Goal: Task Accomplishment & Management: Complete application form

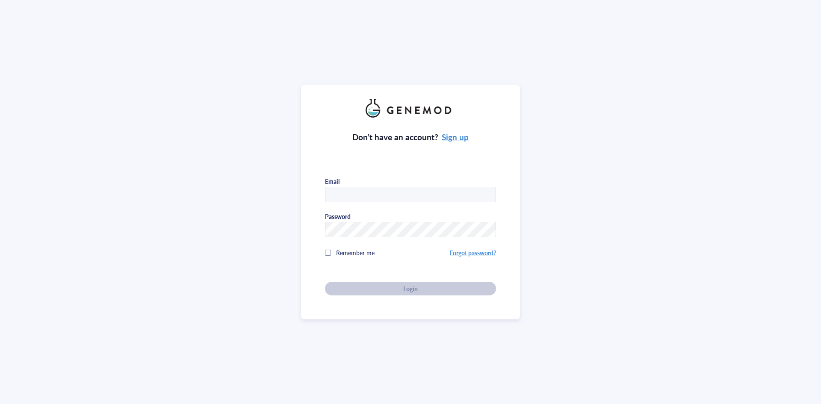
type input "[EMAIL_ADDRESS][DOMAIN_NAME]"
click at [325, 253] on div at bounding box center [328, 253] width 6 height 6
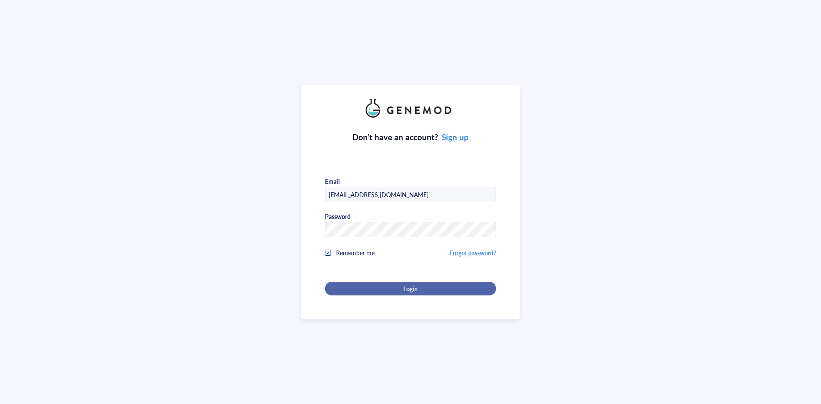
click at [397, 287] on div "Login" at bounding box center [410, 289] width 144 height 8
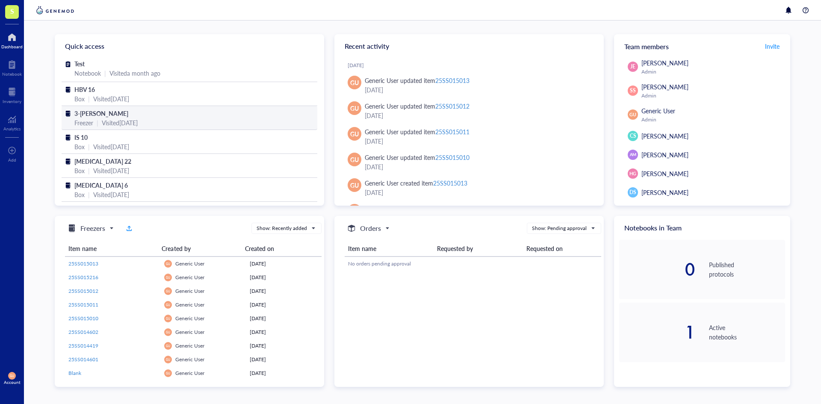
click at [138, 112] on div "3-[PERSON_NAME]" at bounding box center [189, 113] width 230 height 9
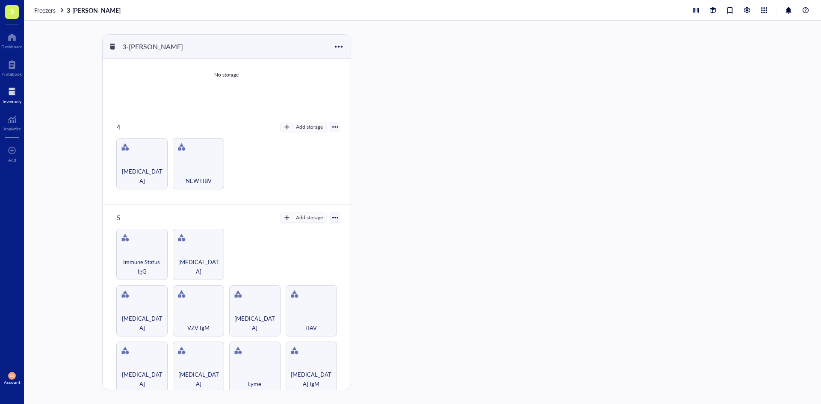
scroll to position [217, 0]
click at [137, 358] on div "[MEDICAL_DATA]" at bounding box center [141, 366] width 51 height 51
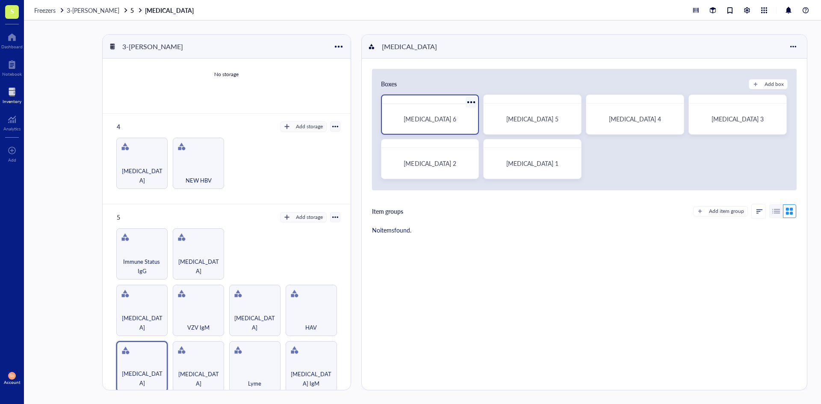
click at [452, 125] on div "[MEDICAL_DATA] 6" at bounding box center [430, 118] width 90 height 23
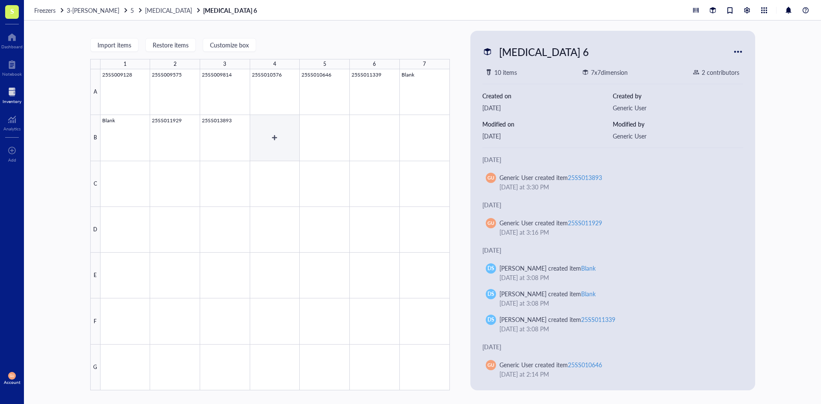
click at [271, 131] on div at bounding box center [274, 229] width 349 height 321
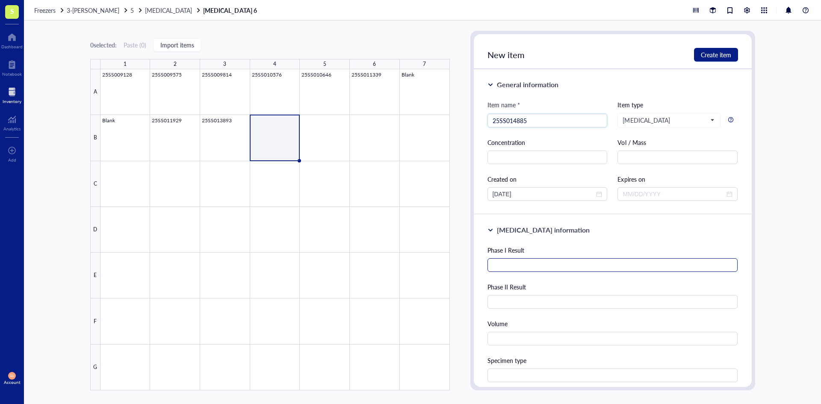
type input "25SS014885"
click at [517, 270] on input "text" at bounding box center [612, 265] width 250 height 14
type input "1:2048"
click at [524, 299] on input "text" at bounding box center [612, 302] width 250 height 14
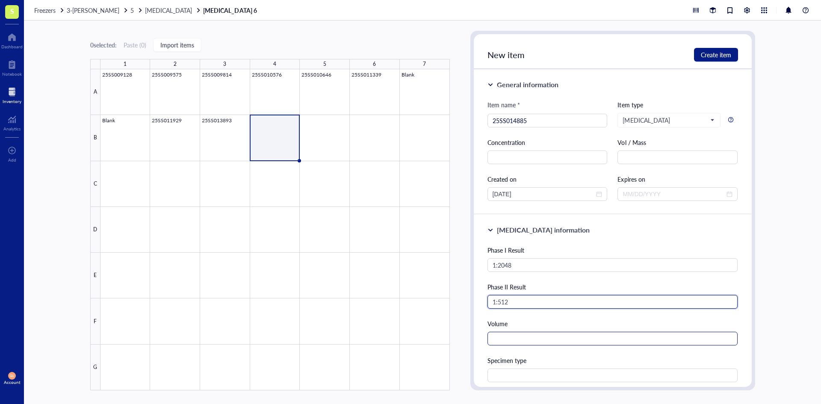
type input "1:512"
click at [516, 338] on input "text" at bounding box center [612, 339] width 250 height 14
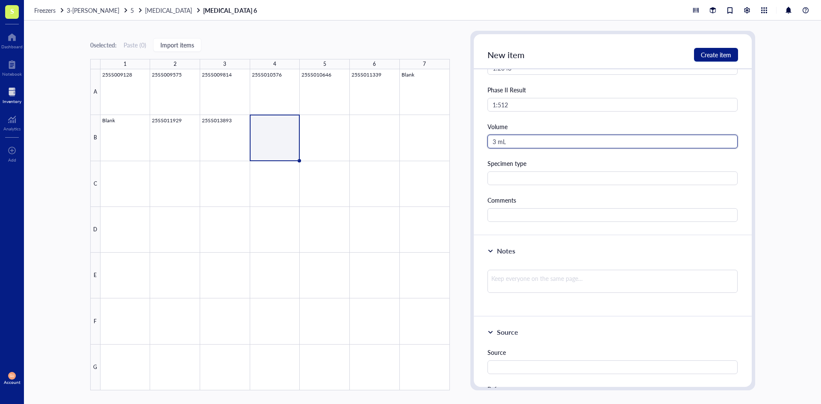
scroll to position [214, 0]
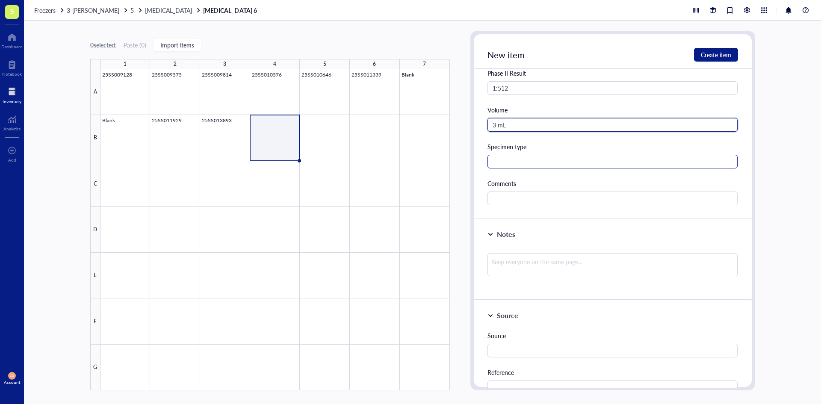
type input "3 mL"
click at [510, 165] on input "text" at bounding box center [612, 162] width 250 height 14
click at [495, 162] on input "serum" at bounding box center [612, 162] width 250 height 14
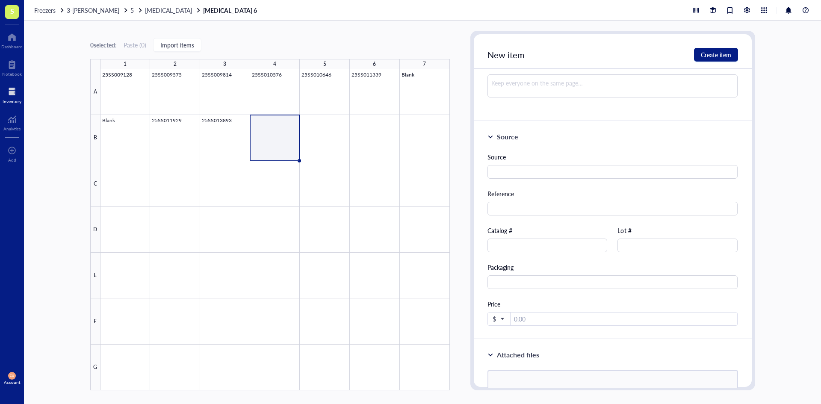
scroll to position [392, 0]
type input "Serum"
click at [520, 170] on input "text" at bounding box center [612, 172] width 250 height 14
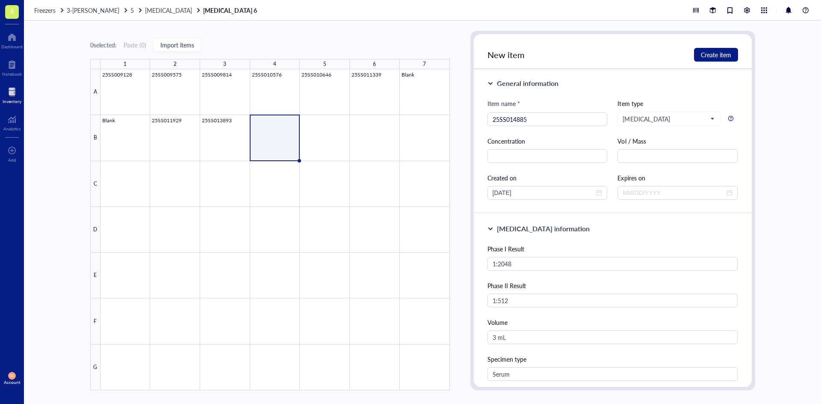
scroll to position [0, 0]
type input "Serum"
click at [711, 56] on span "Create item" at bounding box center [715, 54] width 30 height 7
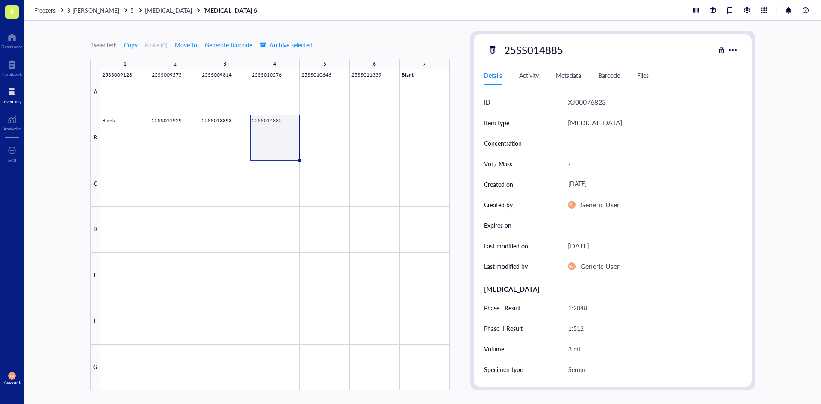
click at [273, 134] on div at bounding box center [274, 229] width 349 height 321
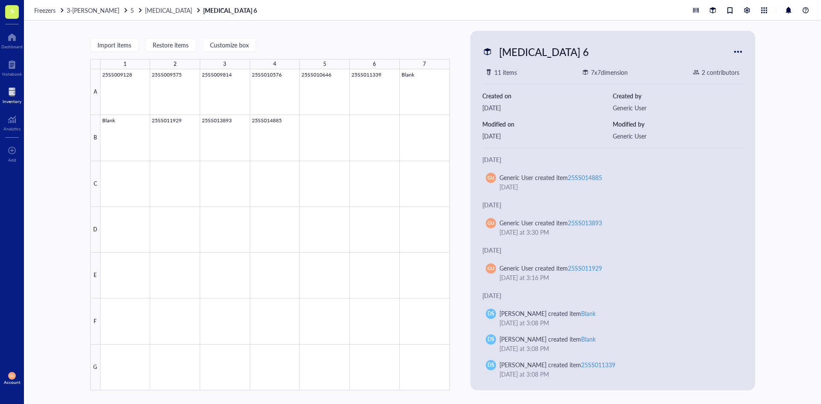
click at [740, 52] on div at bounding box center [738, 52] width 14 height 14
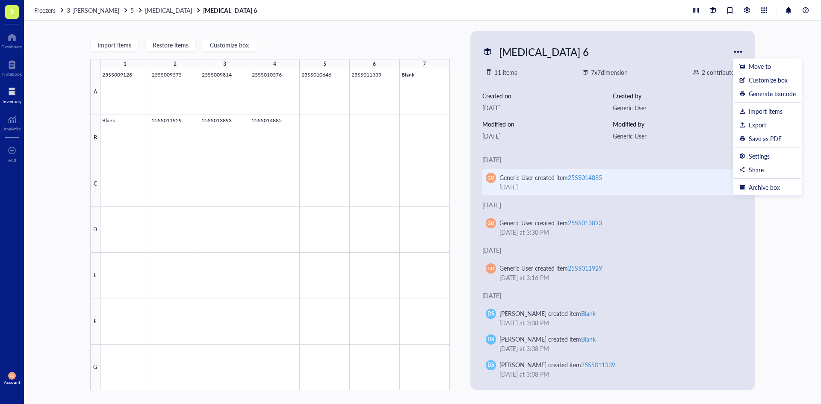
click at [638, 175] on div "Generic User created item 25SS014885" at bounding box center [615, 177] width 233 height 9
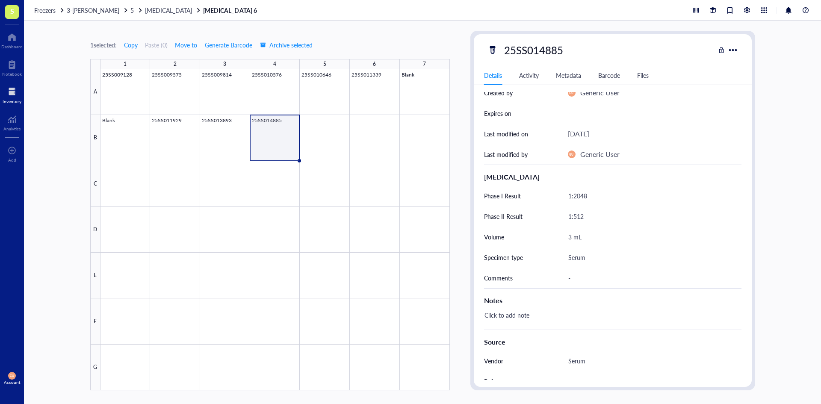
scroll to position [128, 0]
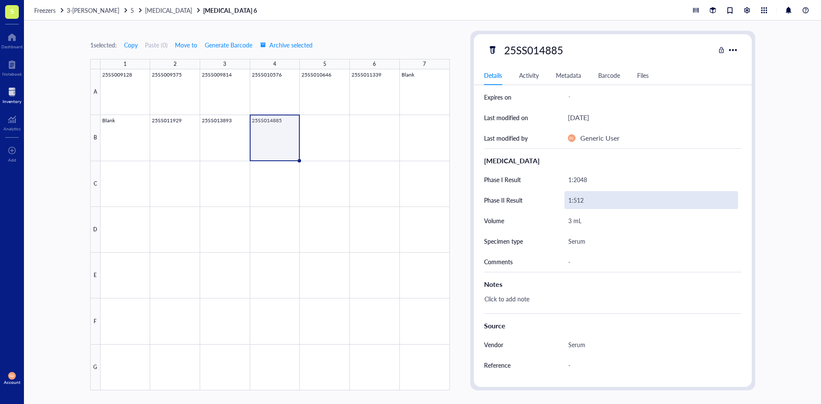
click at [588, 193] on div "1:512" at bounding box center [651, 200] width 174 height 18
type input "1:256"
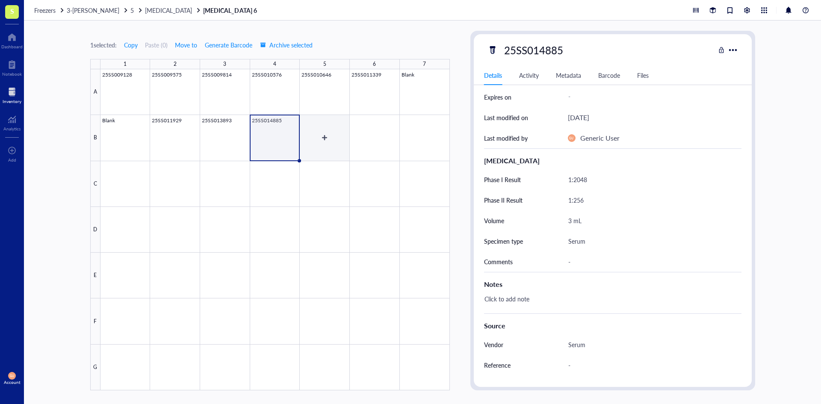
click at [323, 146] on div at bounding box center [274, 229] width 349 height 321
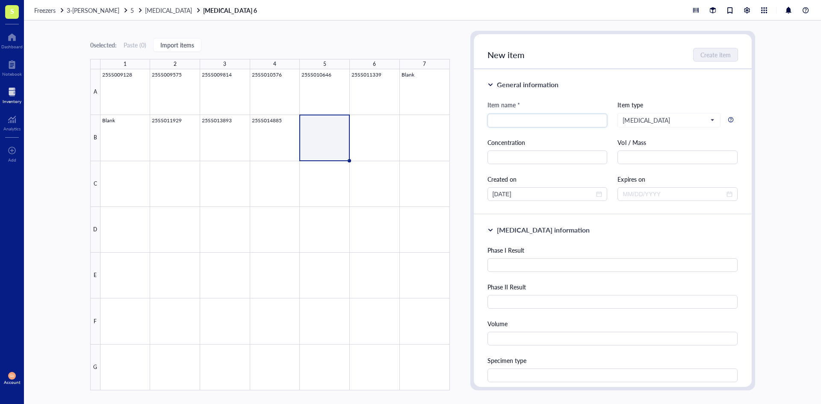
click at [10, 100] on div "Inventory" at bounding box center [12, 101] width 19 height 5
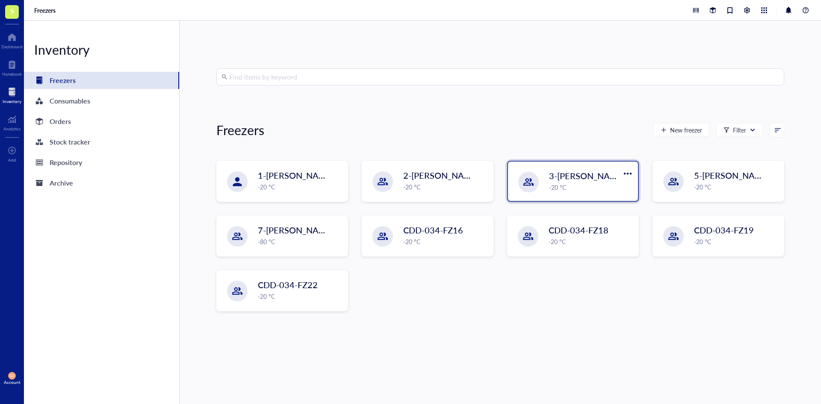
click at [587, 184] on div "-20 °C" at bounding box center [591, 186] width 84 height 9
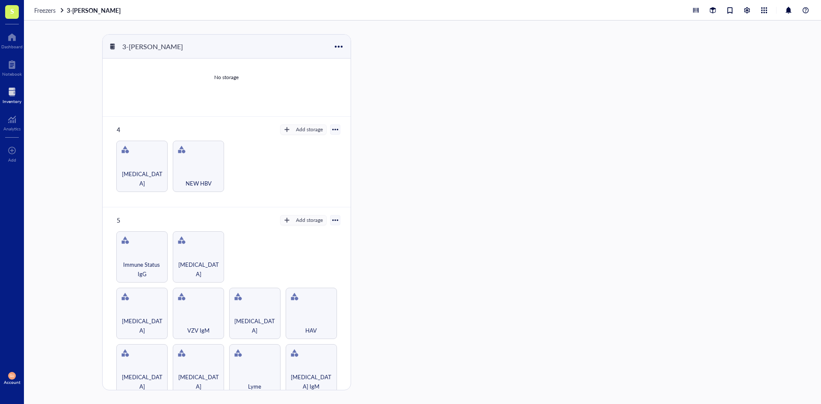
scroll to position [217, 0]
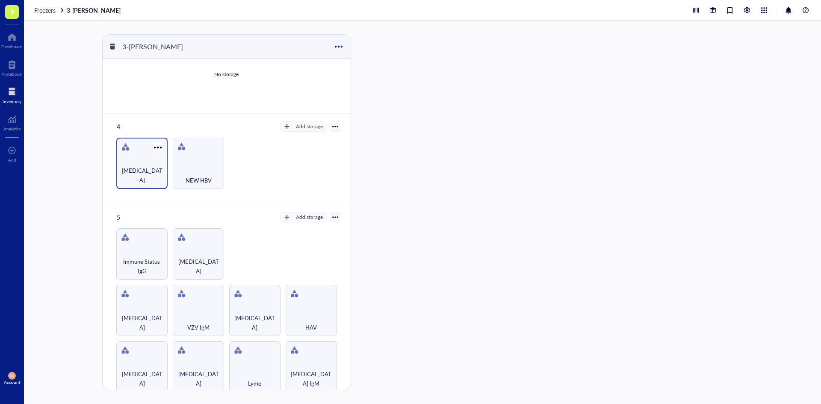
click at [146, 164] on div "[MEDICAL_DATA]" at bounding box center [141, 163] width 51 height 51
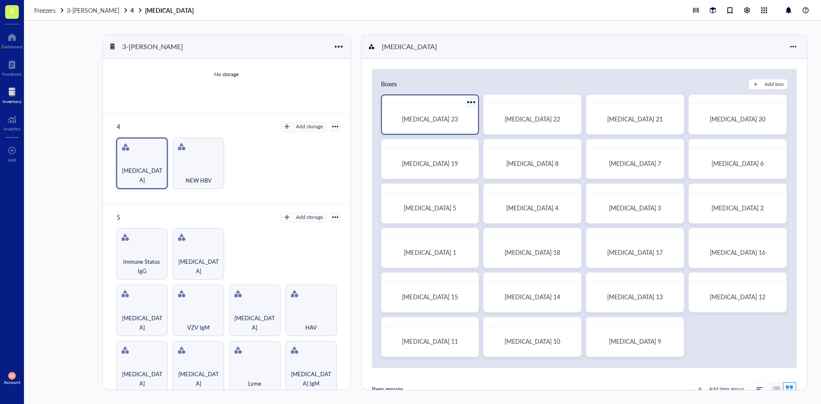
click at [444, 121] on div "[MEDICAL_DATA] 23" at bounding box center [430, 119] width 76 height 8
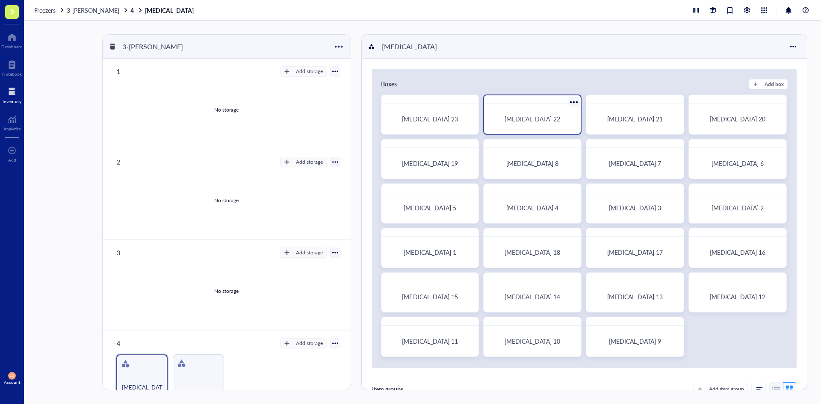
click at [508, 124] on div "[MEDICAL_DATA] 22" at bounding box center [532, 118] width 90 height 23
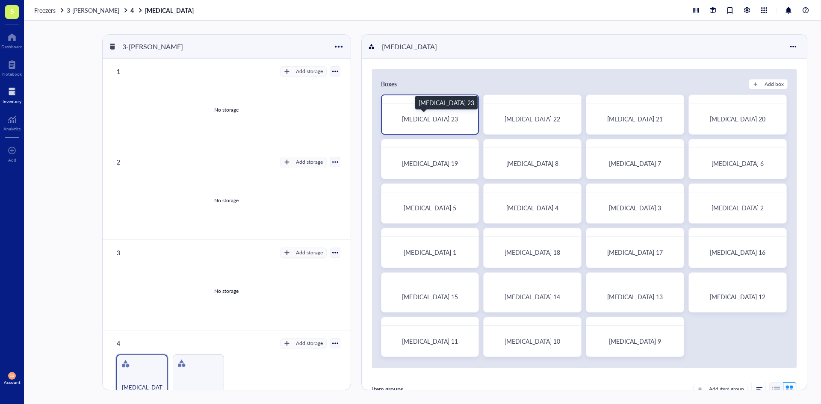
click at [433, 117] on span "[MEDICAL_DATA] 23" at bounding box center [430, 119] width 56 height 9
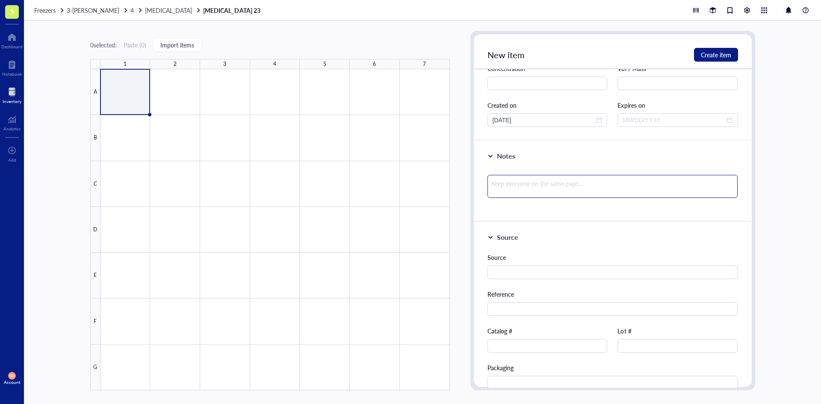
scroll to position [85, 0]
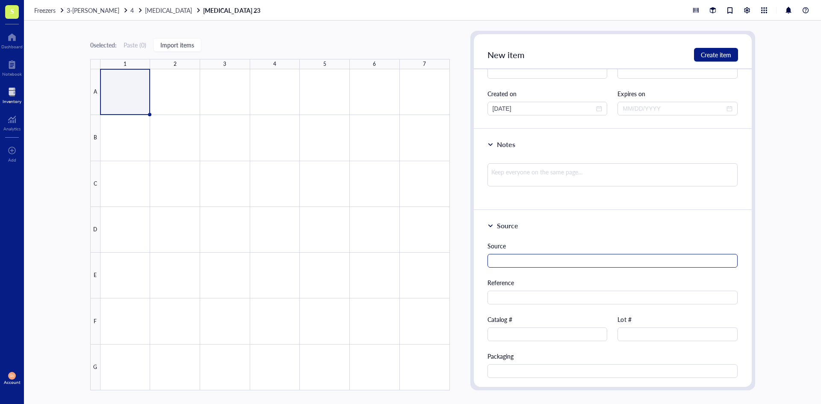
type input "25SS014834"
click at [553, 264] on input "text" at bounding box center [612, 261] width 250 height 14
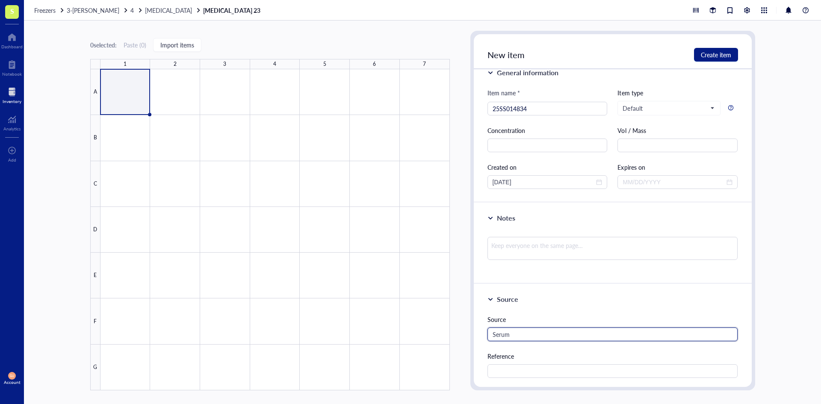
scroll to position [0, 0]
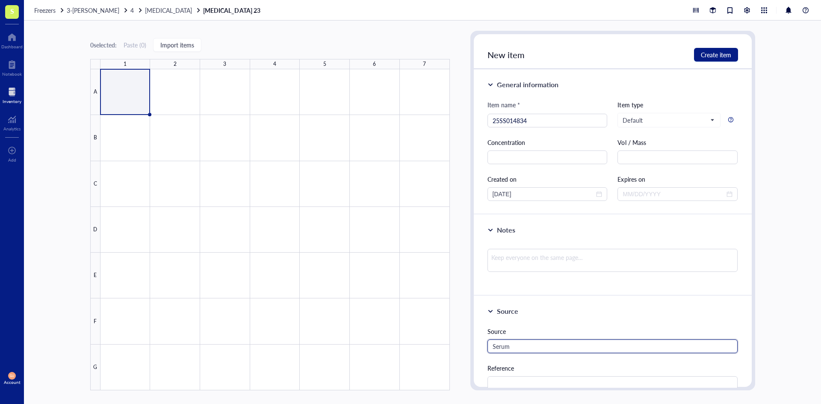
type input "Serum"
click at [170, 98] on div at bounding box center [274, 229] width 349 height 321
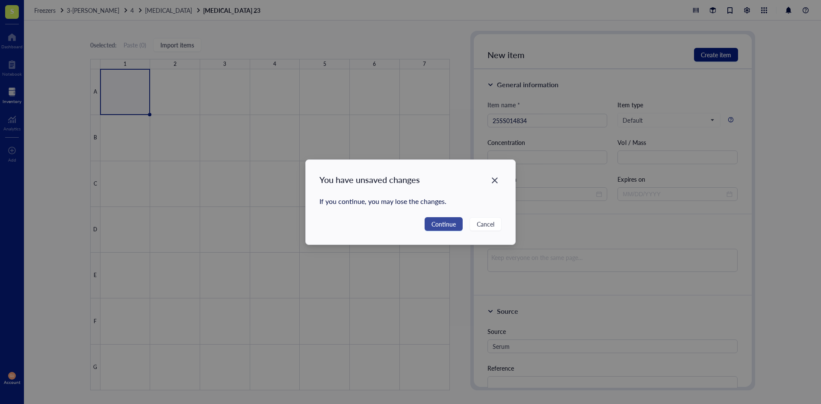
click at [447, 226] on span "Continue" at bounding box center [443, 223] width 24 height 9
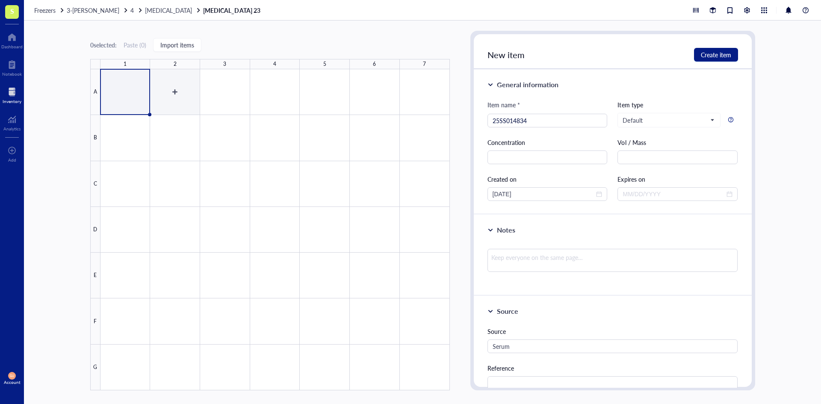
click at [169, 94] on div at bounding box center [274, 229] width 349 height 321
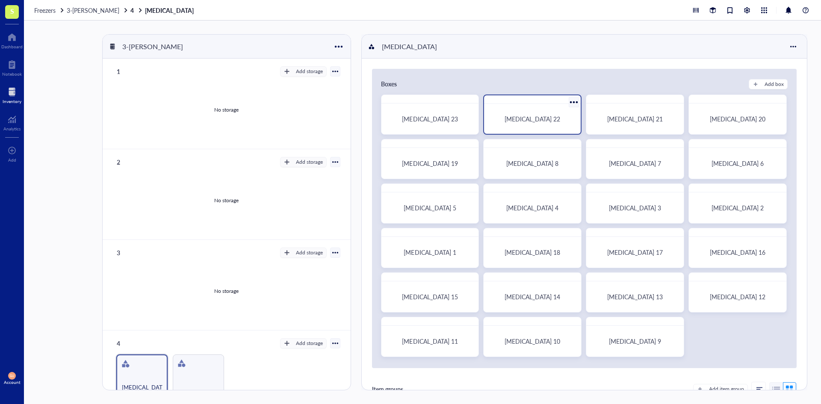
click at [513, 113] on div "[MEDICAL_DATA] 22" at bounding box center [532, 118] width 90 height 23
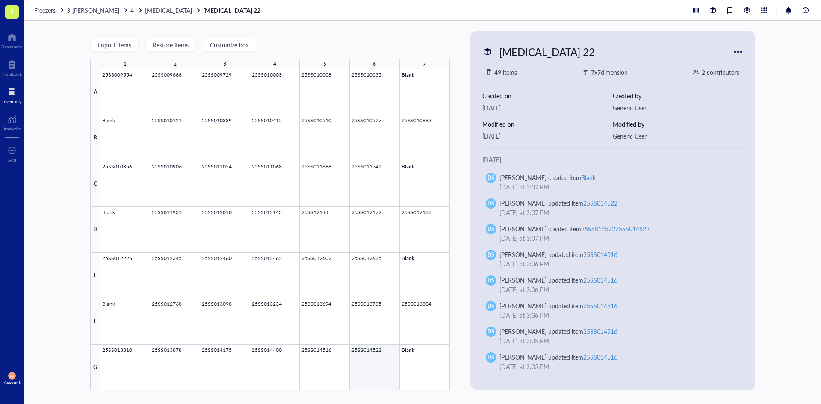
click at [381, 355] on div at bounding box center [274, 229] width 349 height 321
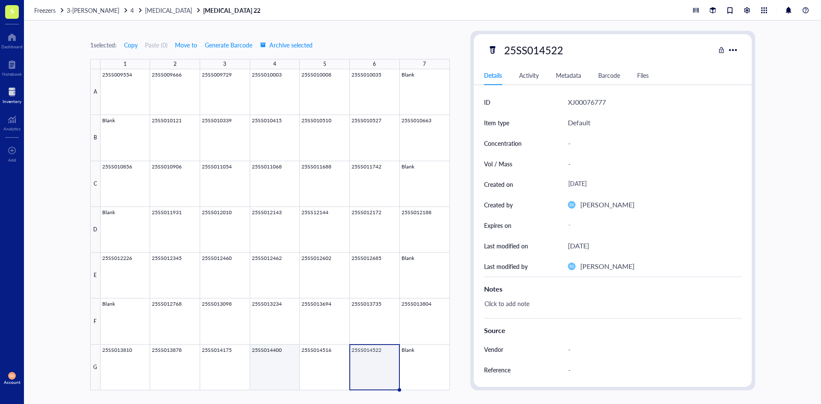
click at [322, 363] on div at bounding box center [274, 229] width 349 height 321
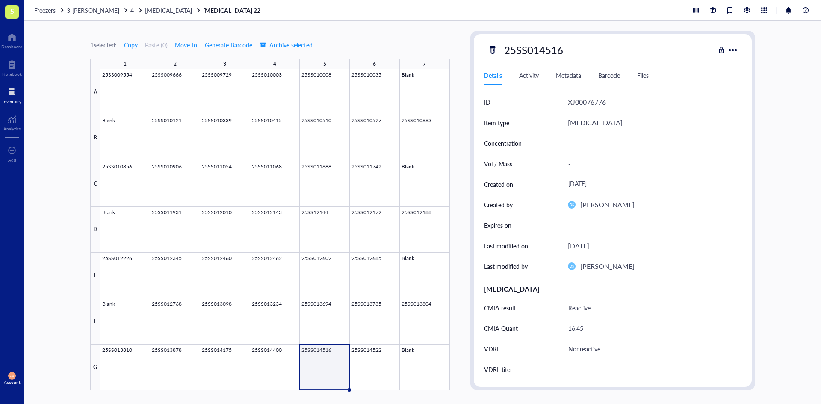
click at [264, 366] on div at bounding box center [274, 229] width 349 height 321
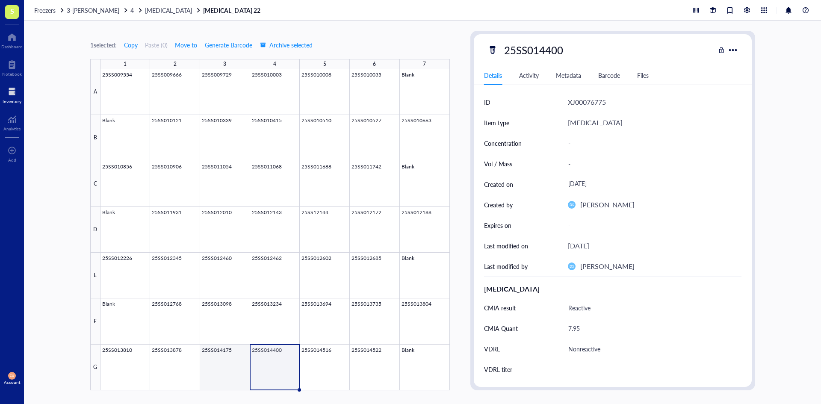
click at [236, 370] on div at bounding box center [274, 229] width 349 height 321
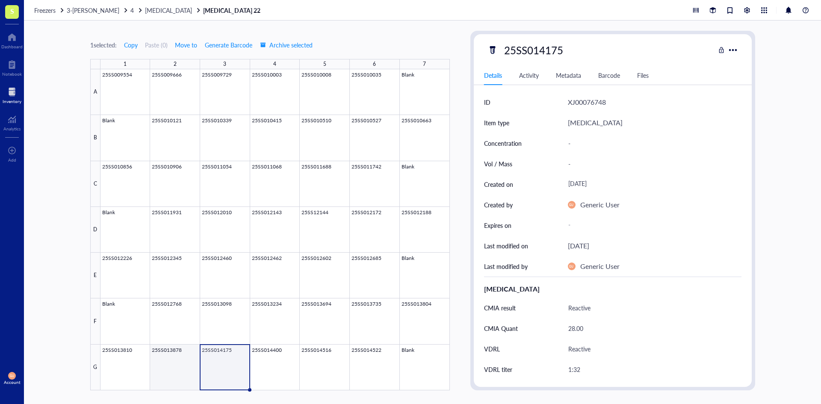
click at [182, 358] on div at bounding box center [274, 229] width 349 height 321
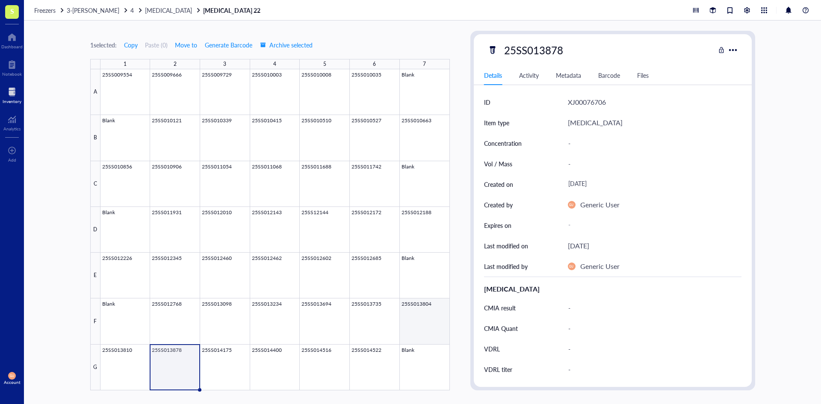
click at [425, 319] on div at bounding box center [274, 229] width 349 height 321
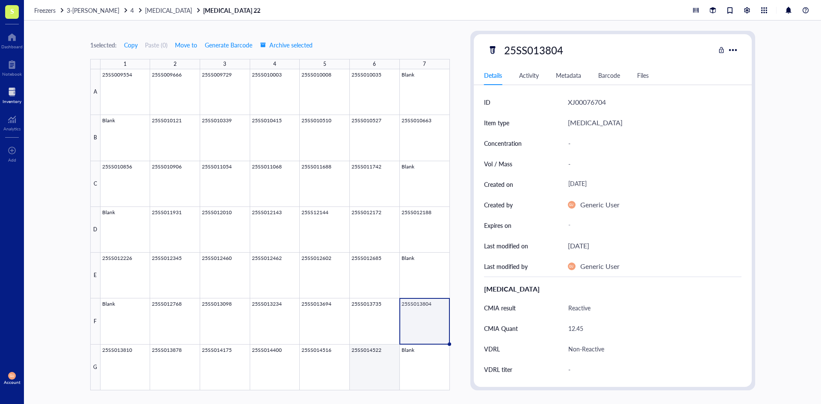
click at [380, 375] on div at bounding box center [274, 229] width 349 height 321
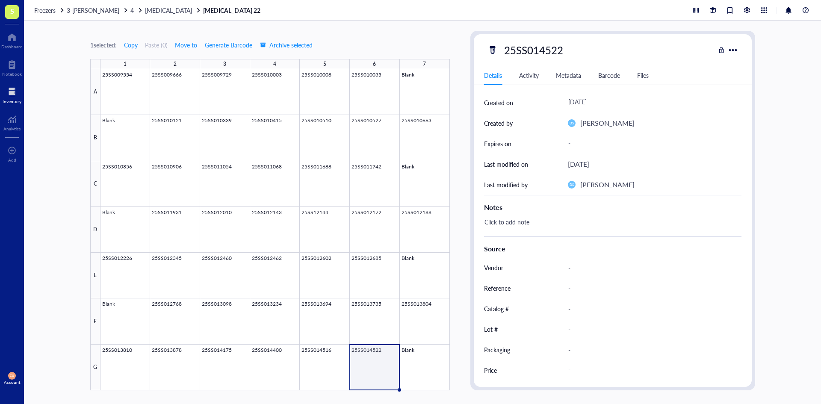
scroll to position [82, 0]
click at [332, 371] on div at bounding box center [274, 229] width 349 height 321
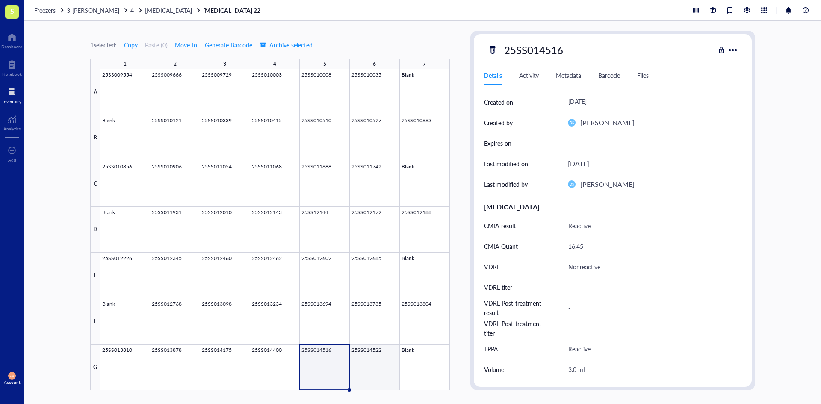
click at [393, 373] on div at bounding box center [274, 229] width 349 height 321
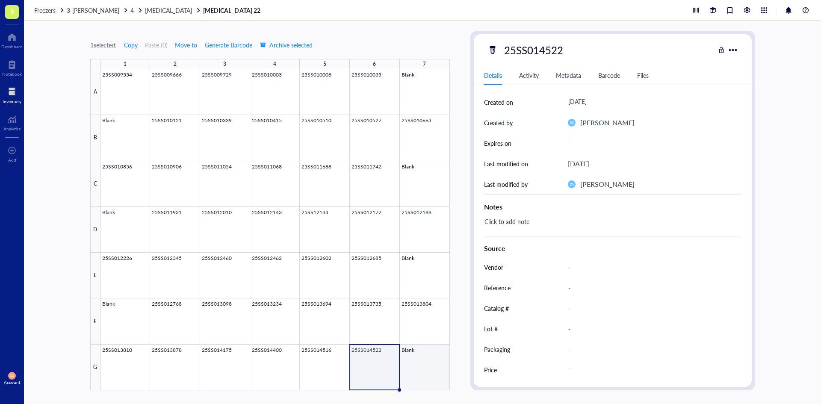
click at [429, 367] on div at bounding box center [274, 229] width 349 height 321
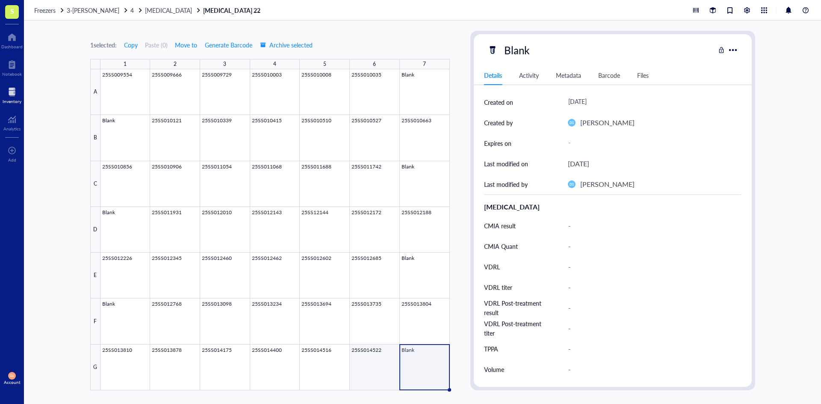
click at [372, 374] on div at bounding box center [274, 229] width 349 height 321
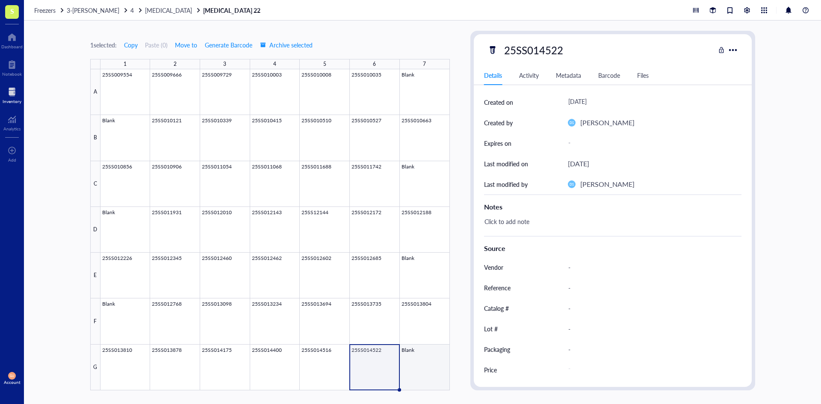
click at [413, 371] on div at bounding box center [274, 229] width 349 height 321
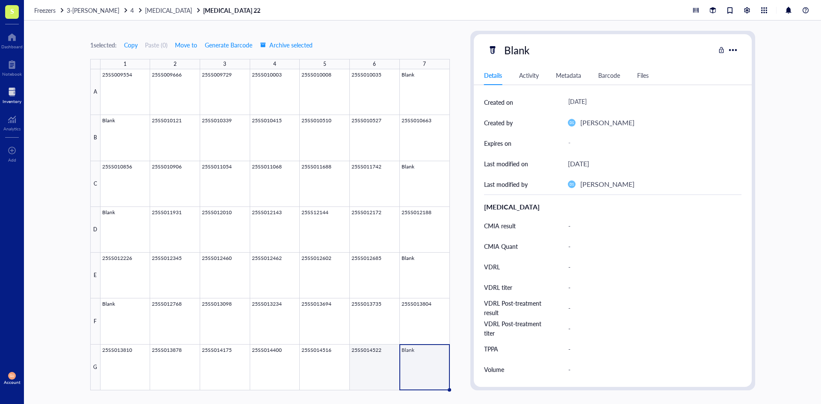
click at [359, 369] on div at bounding box center [274, 229] width 349 height 321
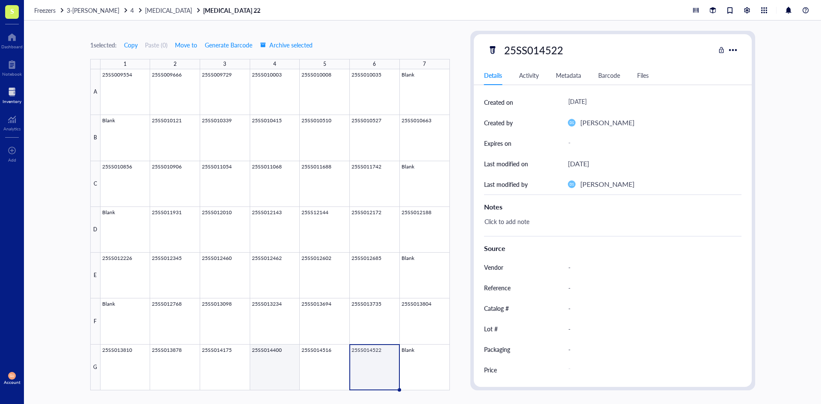
click at [277, 370] on div at bounding box center [274, 229] width 349 height 321
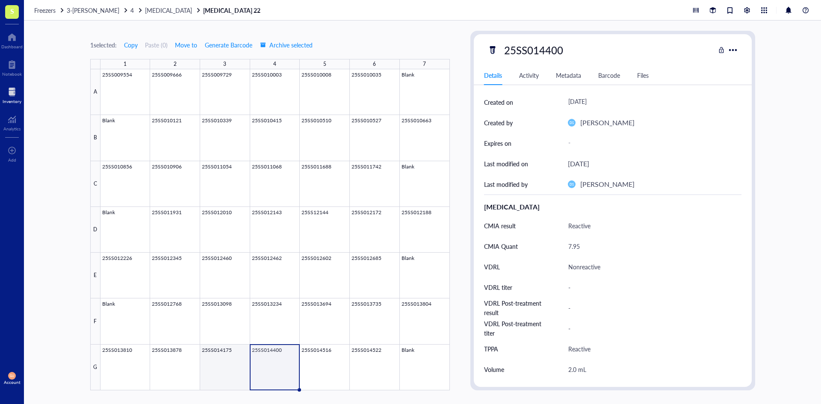
click at [236, 375] on div at bounding box center [274, 229] width 349 height 321
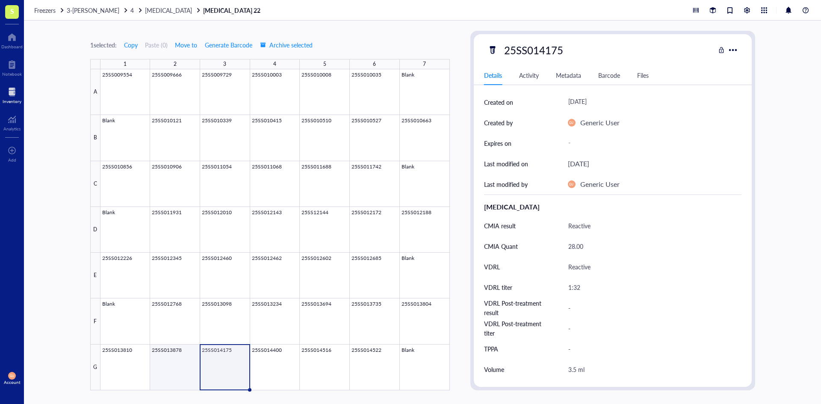
click at [178, 370] on div at bounding box center [274, 229] width 349 height 321
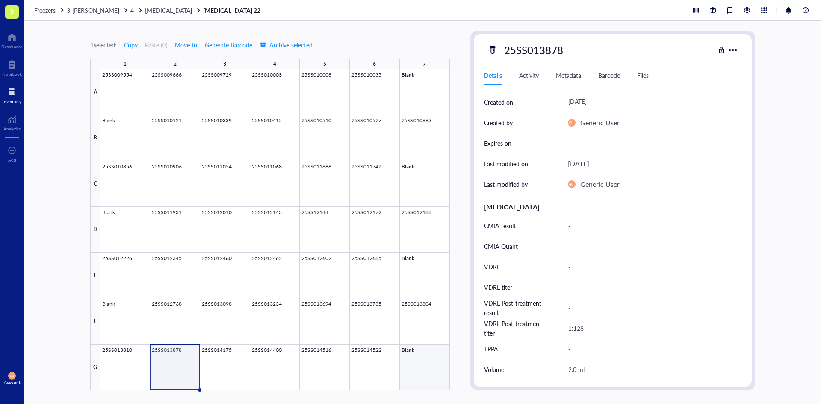
click at [381, 364] on div at bounding box center [274, 229] width 349 height 321
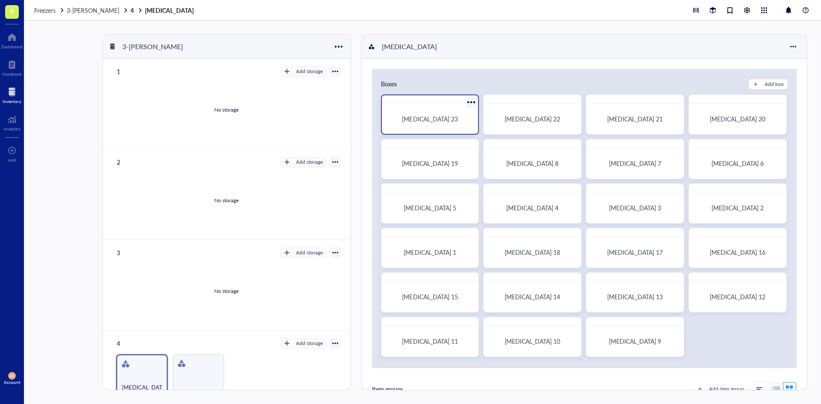
click at [460, 122] on div "[MEDICAL_DATA] 23" at bounding box center [430, 119] width 76 height 8
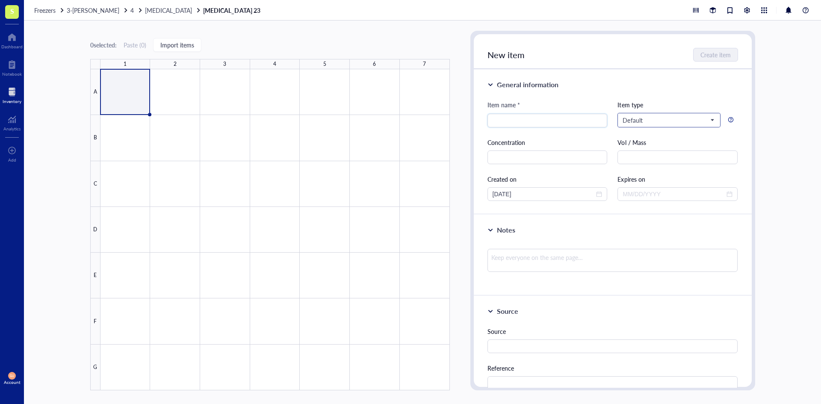
click at [713, 124] on div "Default" at bounding box center [669, 120] width 102 height 14
click at [648, 189] on div "[MEDICAL_DATA]" at bounding box center [668, 186] width 90 height 9
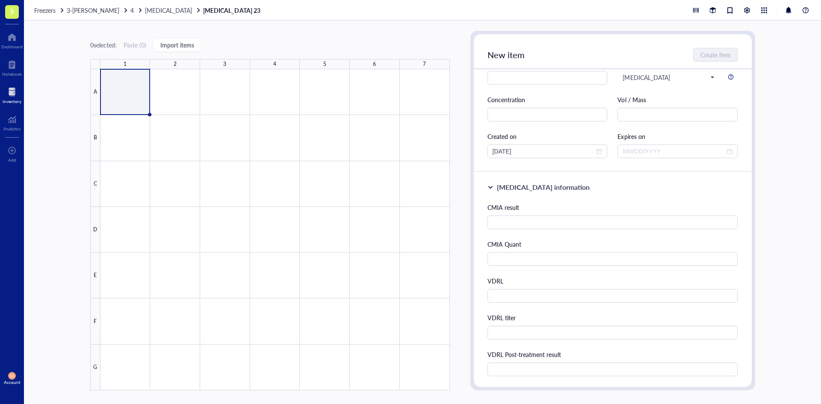
scroll to position [0, 0]
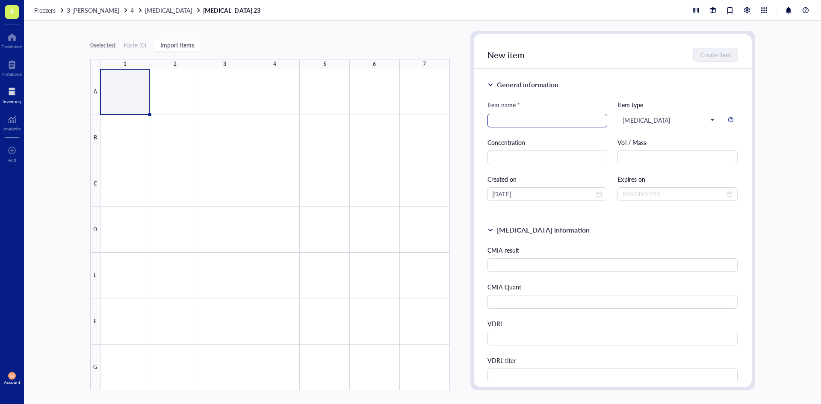
click at [510, 117] on input "search" at bounding box center [547, 120] width 110 height 13
click at [309, 146] on div at bounding box center [274, 229] width 349 height 321
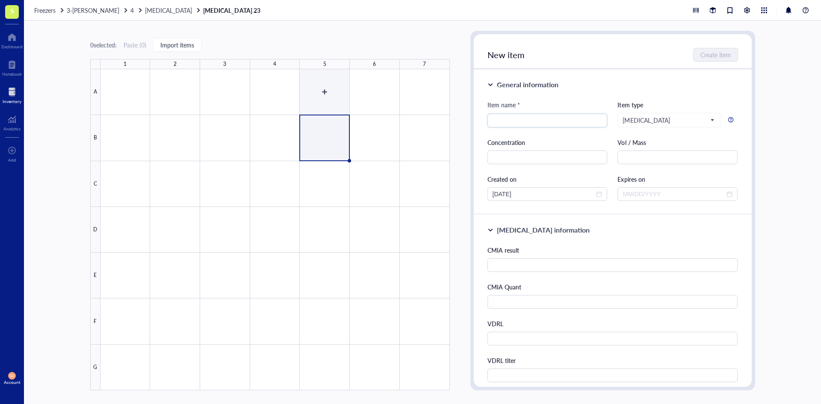
click at [331, 97] on div at bounding box center [274, 229] width 349 height 321
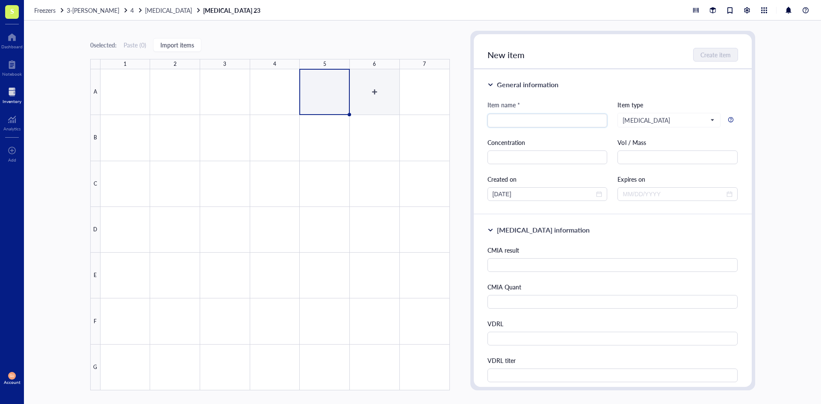
click at [373, 96] on div at bounding box center [274, 229] width 349 height 321
click at [376, 133] on div at bounding box center [274, 229] width 349 height 321
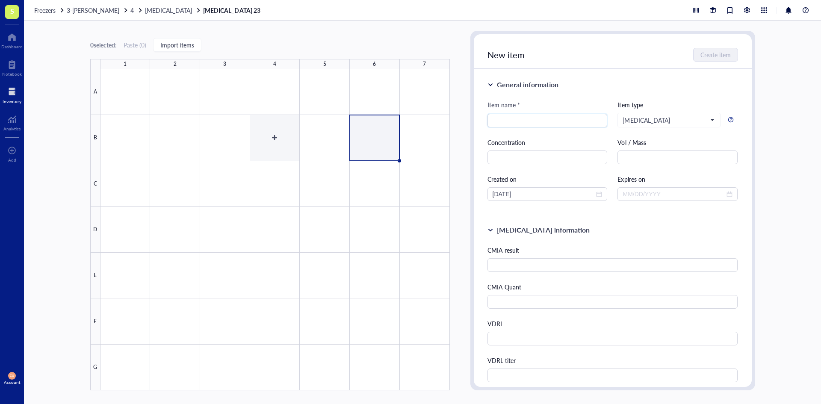
click at [241, 143] on div at bounding box center [274, 229] width 349 height 321
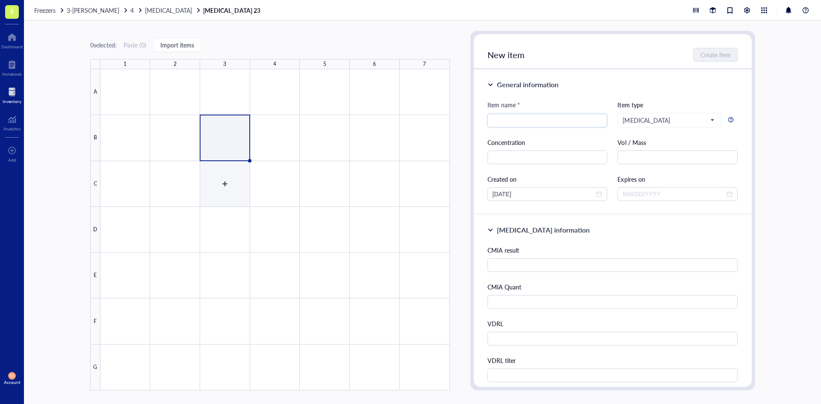
click at [222, 209] on div at bounding box center [274, 229] width 349 height 321
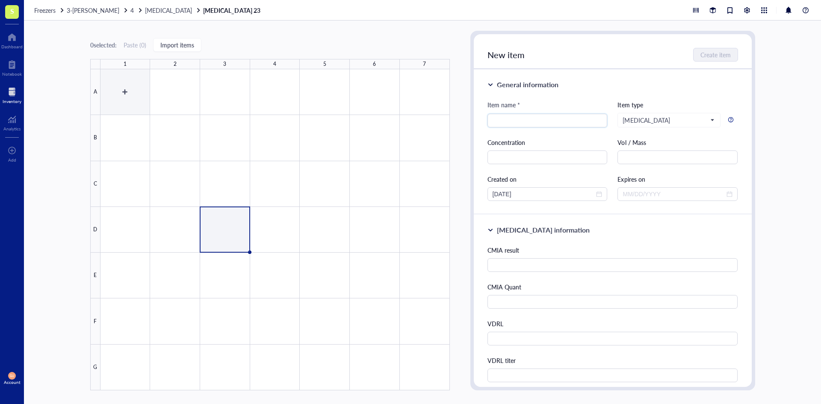
click at [129, 92] on div at bounding box center [274, 229] width 349 height 321
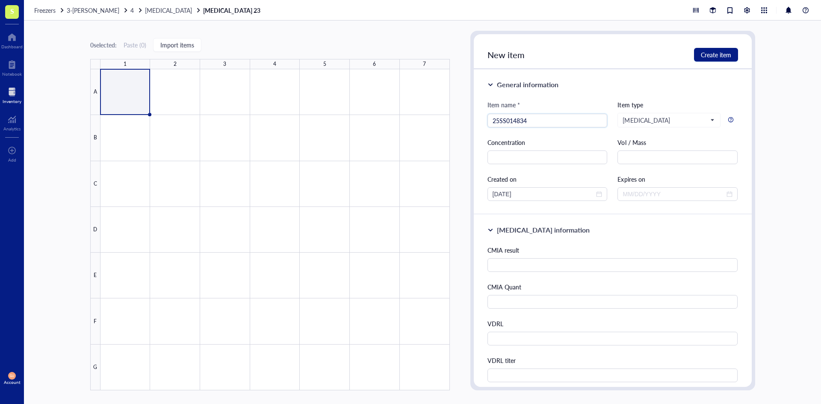
type input "25SS014834"
click at [543, 268] on input "text" at bounding box center [612, 265] width 250 height 14
type input "r"
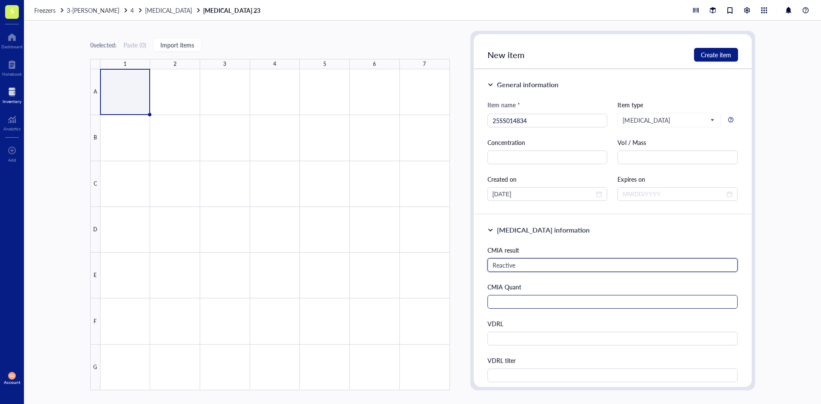
type input "Reactive"
click at [518, 301] on input "text" at bounding box center [612, 302] width 250 height 14
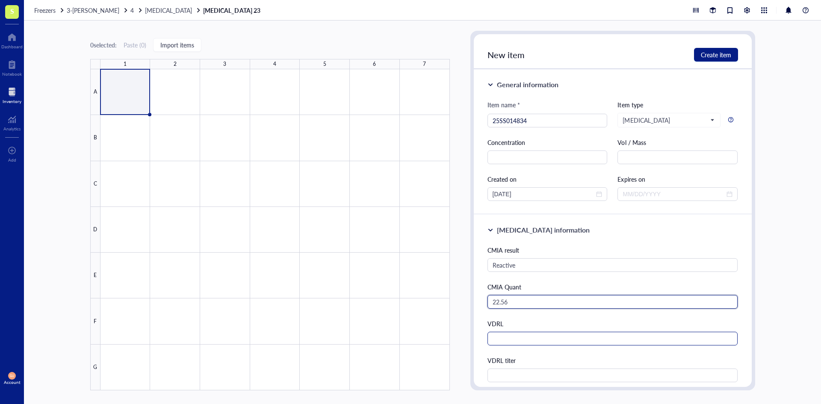
type input "22.56"
click at [519, 336] on input "text" at bounding box center [612, 339] width 250 height 14
type input "Reactive"
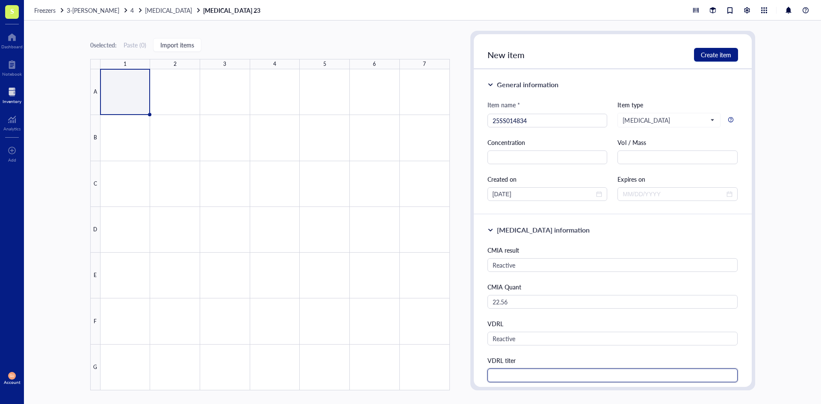
click at [505, 379] on input "text" at bounding box center [612, 375] width 250 height 14
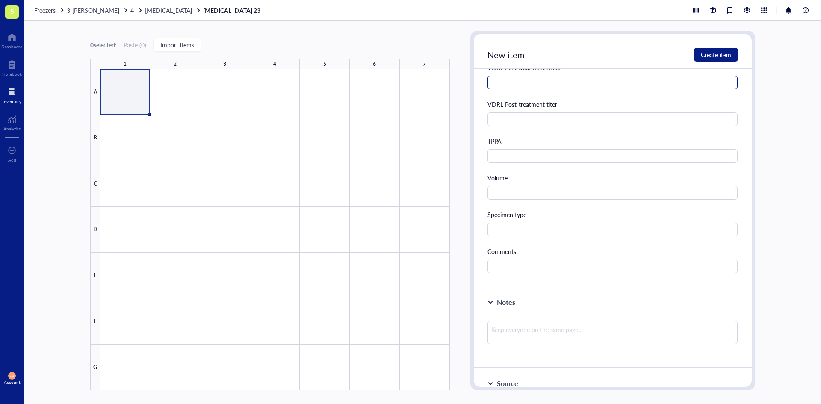
scroll to position [342, 0]
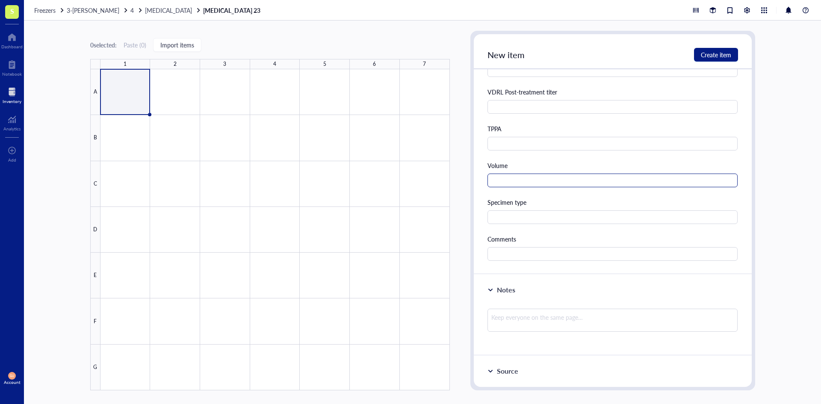
type input "1:32"
click at [521, 179] on input "text" at bounding box center [612, 181] width 250 height 14
type input "3 mL"
click at [528, 224] on input "text" at bounding box center [612, 217] width 250 height 14
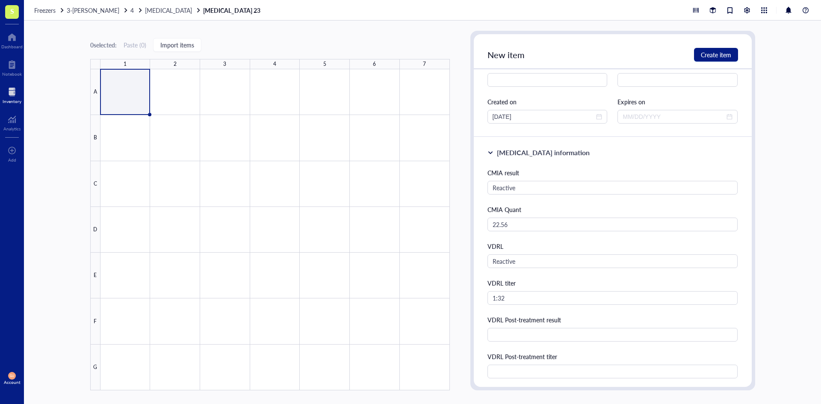
scroll to position [85, 0]
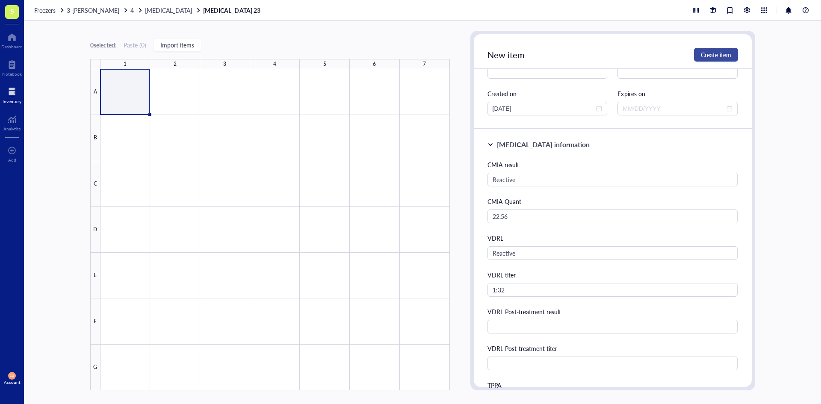
type input "Serum"
click at [725, 55] on span "Create item" at bounding box center [715, 54] width 30 height 7
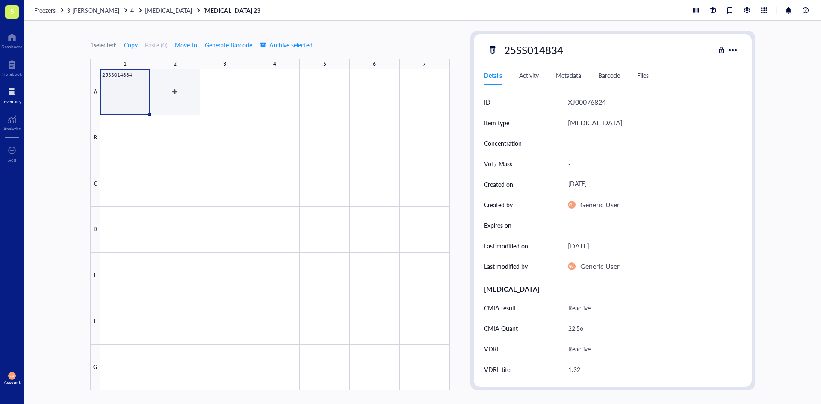
click at [170, 92] on div at bounding box center [274, 229] width 349 height 321
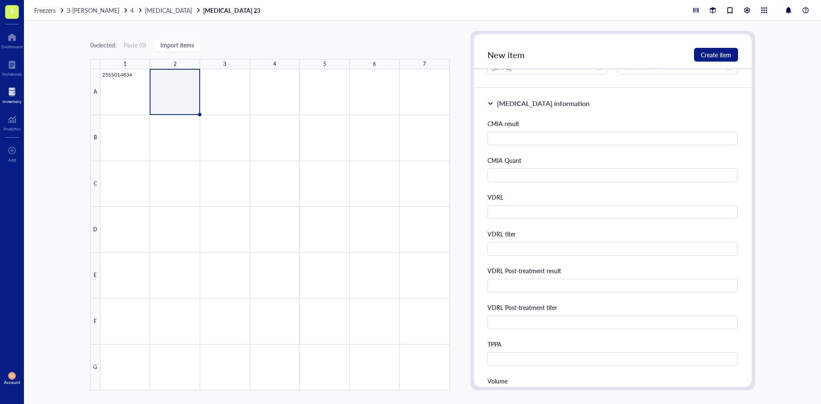
scroll to position [128, 0]
type input "25SS014869"
click at [528, 137] on input "text" at bounding box center [612, 137] width 250 height 14
click at [518, 288] on input "text" at bounding box center [612, 284] width 250 height 14
type input "Reactive"
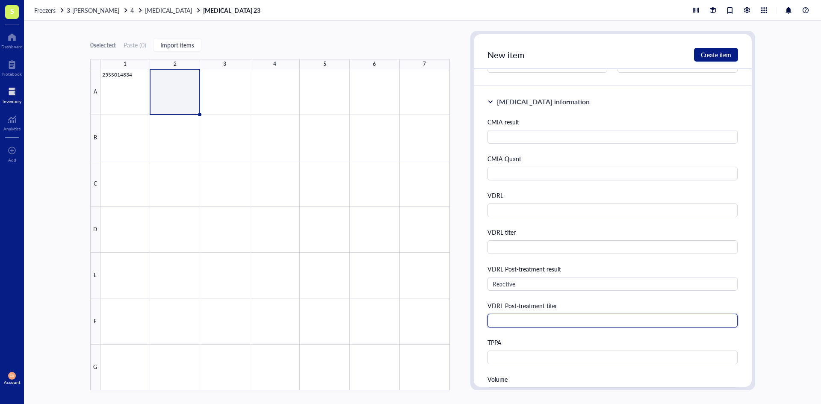
click at [518, 318] on input "text" at bounding box center [612, 321] width 250 height 14
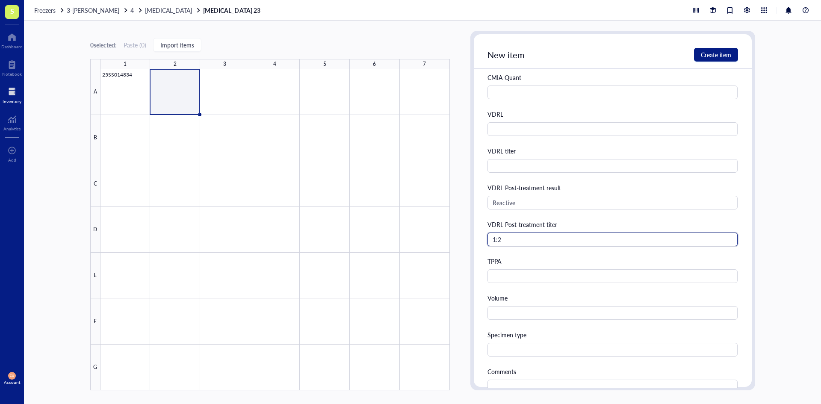
scroll to position [299, 0]
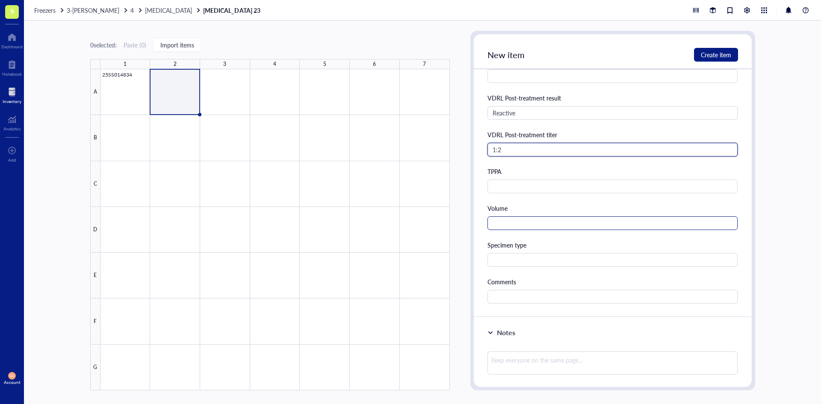
type input "1:2"
click at [505, 221] on input "text" at bounding box center [612, 223] width 250 height 14
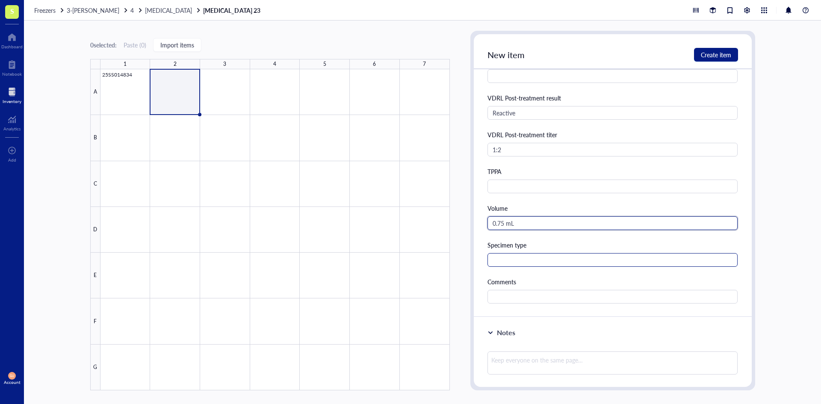
type input "0.75 mL"
click at [535, 255] on input "text" at bounding box center [612, 260] width 250 height 14
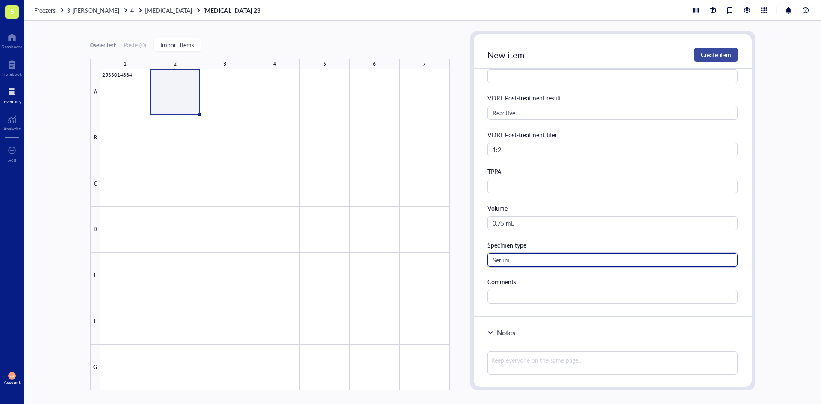
type input "Serum"
click at [709, 54] on span "Create item" at bounding box center [715, 54] width 30 height 7
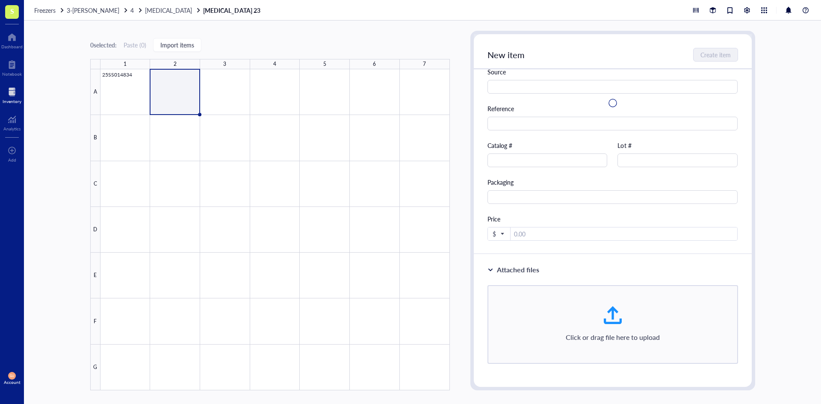
scroll to position [0, 0]
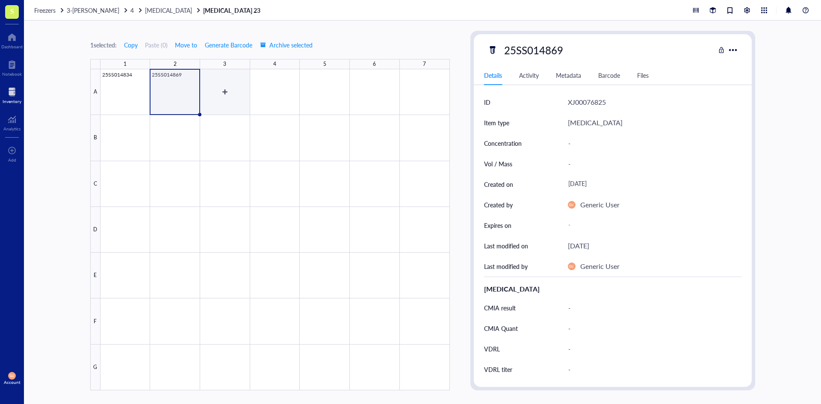
click at [227, 94] on div at bounding box center [274, 229] width 349 height 321
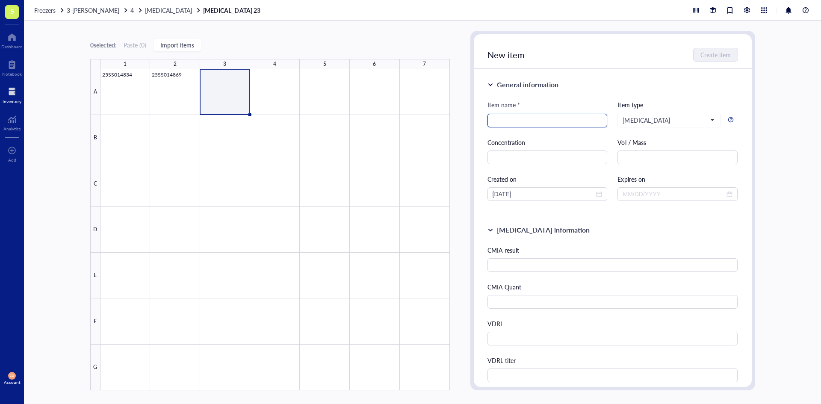
click at [522, 124] on input "search" at bounding box center [547, 120] width 110 height 13
type input "25SS015075"
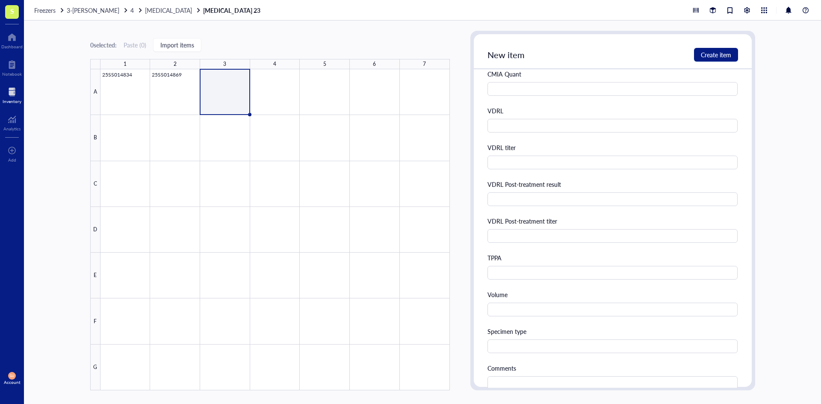
scroll to position [214, 0]
click at [555, 198] on input "text" at bounding box center [612, 198] width 250 height 14
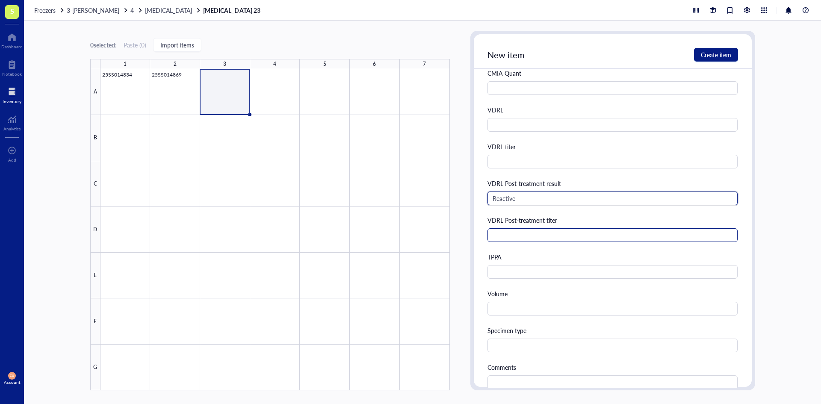
type input "Reactive"
click at [541, 232] on input "text" at bounding box center [612, 235] width 250 height 14
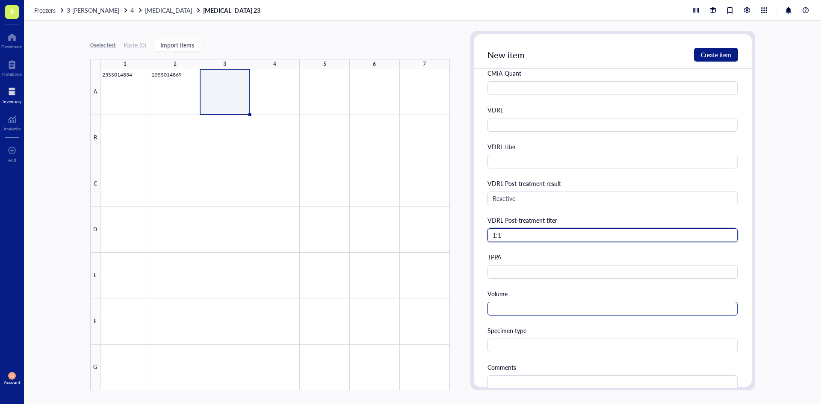
type input "1:1"
click at [534, 309] on input "text" at bounding box center [612, 309] width 250 height 14
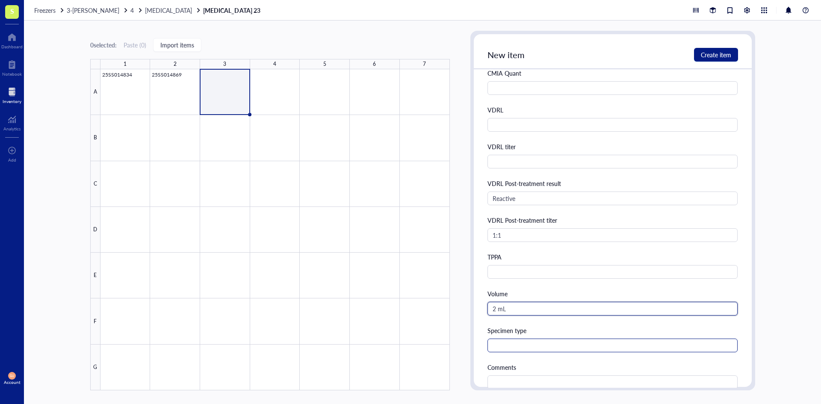
type input "2 mL"
click at [536, 350] on input "text" at bounding box center [612, 345] width 250 height 14
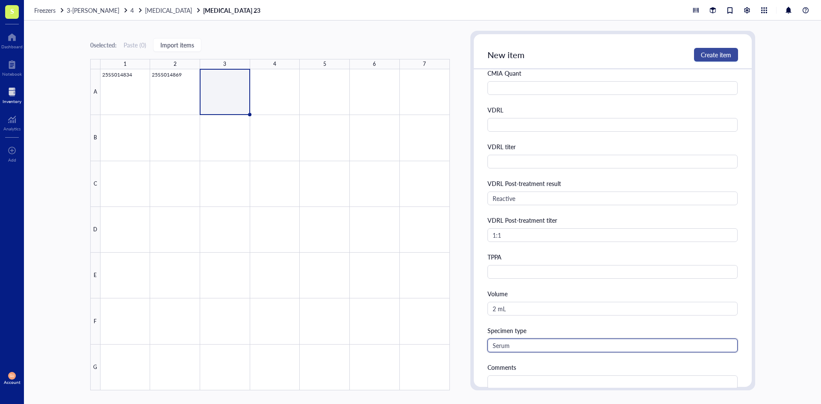
type input "Serum"
click at [712, 53] on span "Create item" at bounding box center [715, 54] width 30 height 7
